Goal: Find contact information: Find contact information

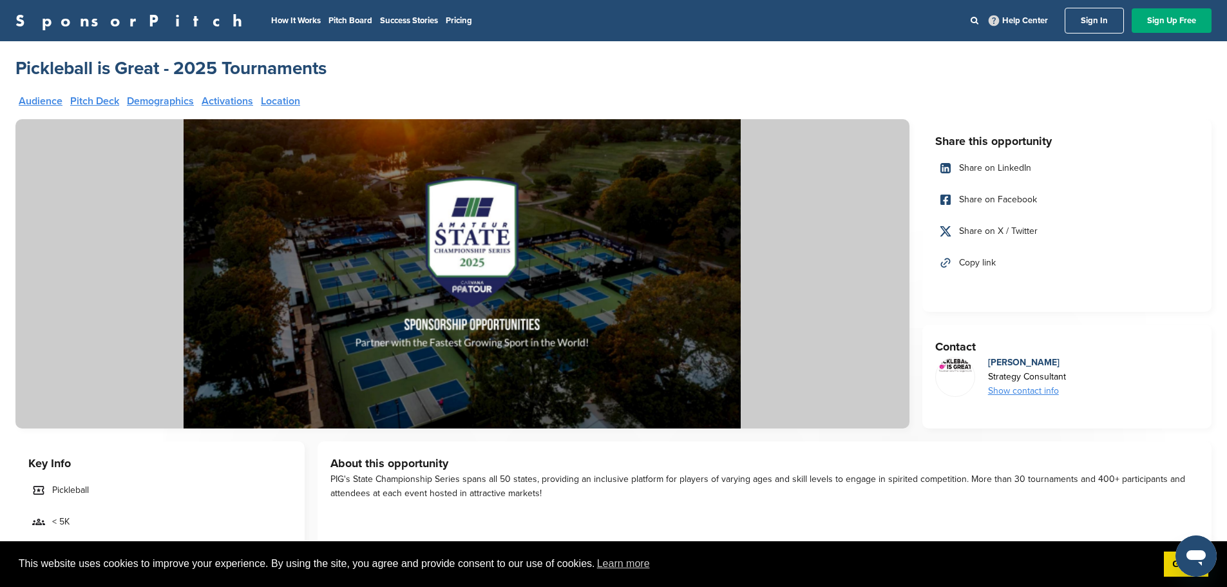
click at [1024, 384] on div "Show contact info" at bounding box center [1027, 391] width 78 height 14
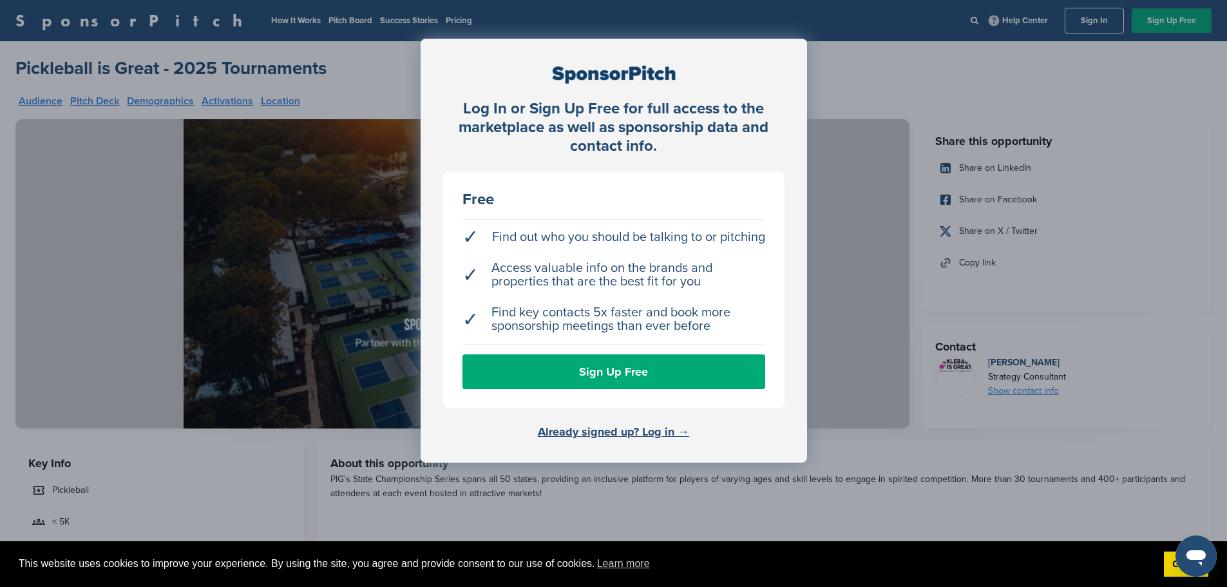
click at [945, 52] on div "Log In or Sign Up Free for full access to the marketplace as well as sponsorshi…" at bounding box center [613, 325] width 1227 height 651
click at [246, 161] on div "Log In or Sign Up Free for full access to the marketplace as well as sponsorshi…" at bounding box center [613, 325] width 1227 height 651
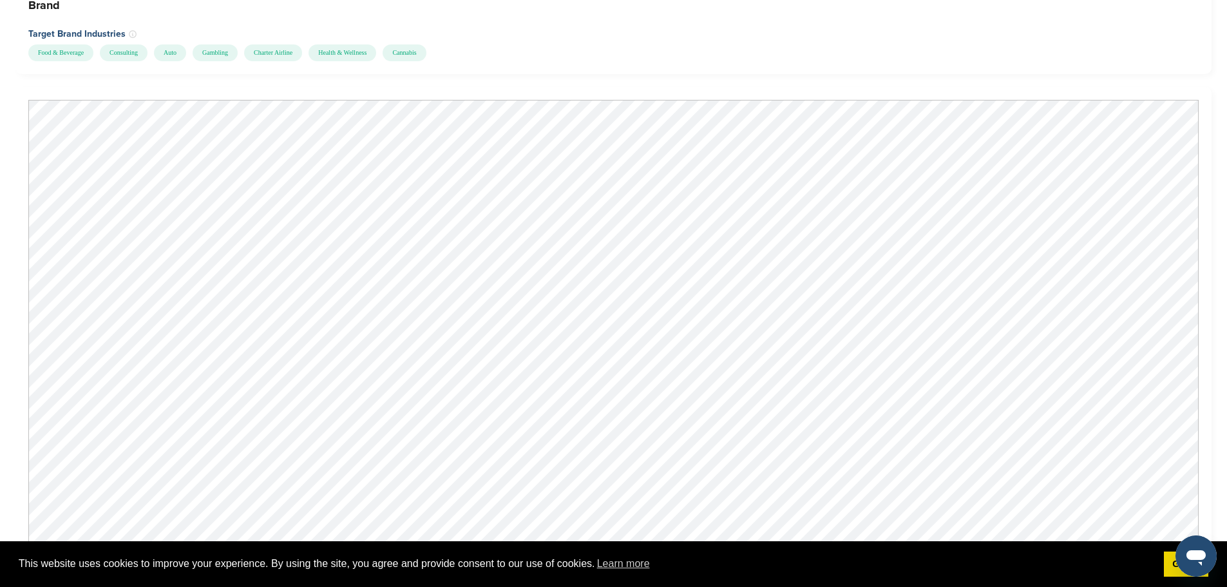
scroll to position [966, 0]
